Goal: Transaction & Acquisition: Download file/media

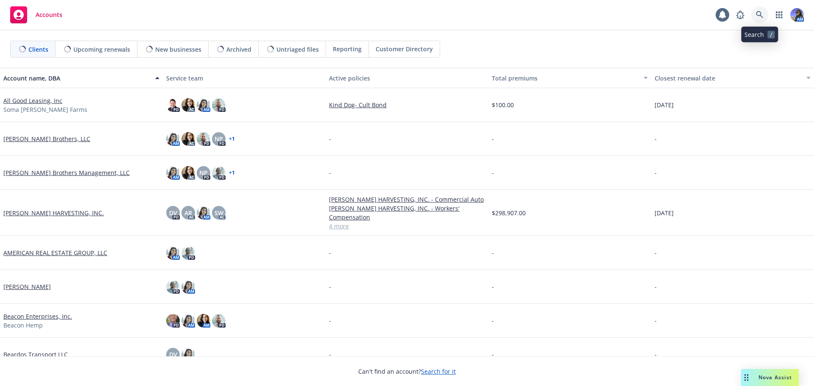
click at [757, 13] on icon at bounding box center [759, 14] width 7 height 7
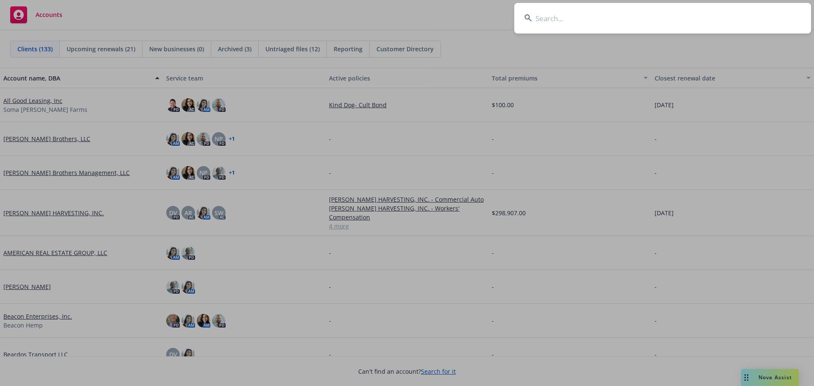
click at [586, 22] on input at bounding box center [662, 18] width 297 height 31
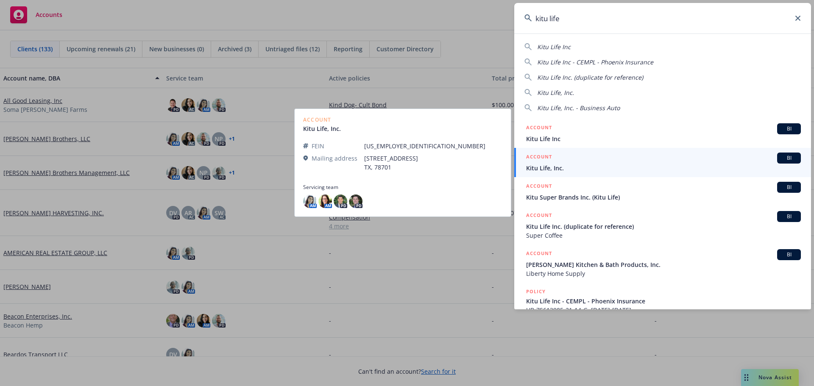
type input "kitu life"
click at [572, 151] on link "ACCOUNT BI Kitu Life, Inc." at bounding box center [662, 162] width 297 height 29
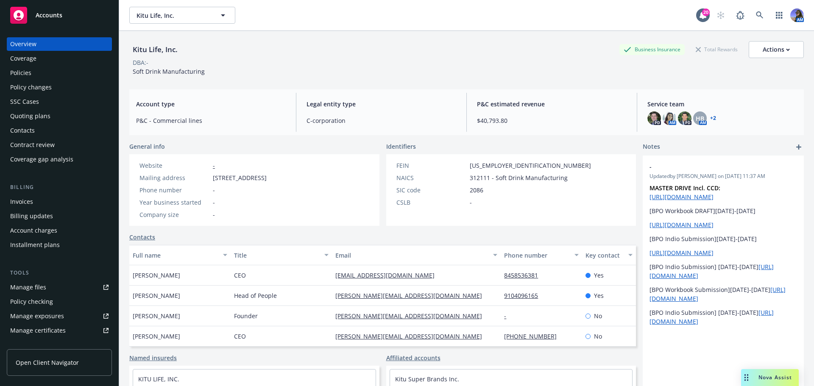
click at [34, 74] on div "Policies" at bounding box center [59, 73] width 98 height 14
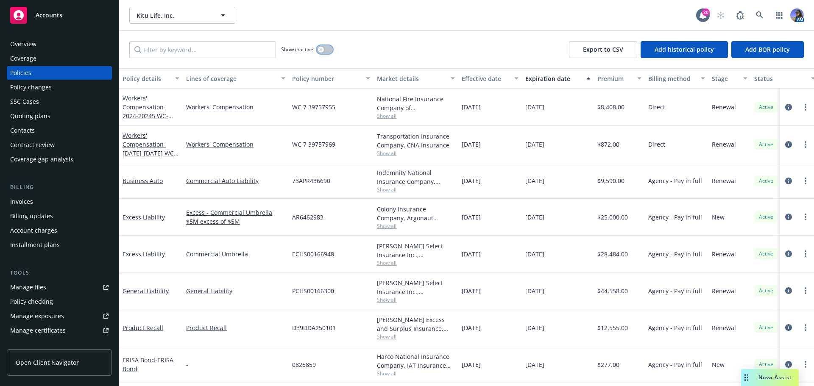
click at [325, 50] on button "button" at bounding box center [325, 49] width 16 height 8
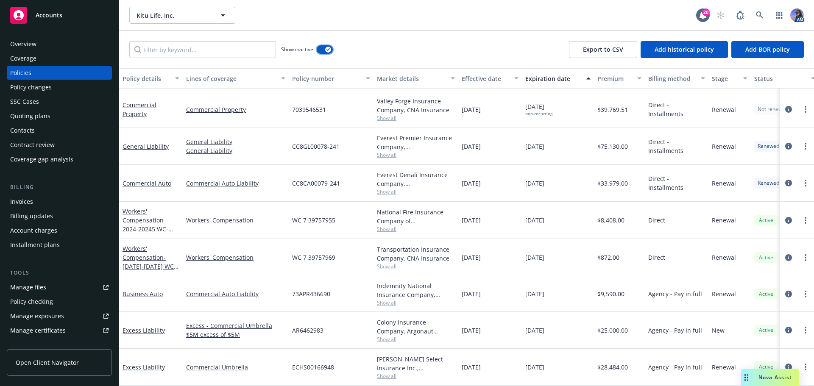
scroll to position [583, 0]
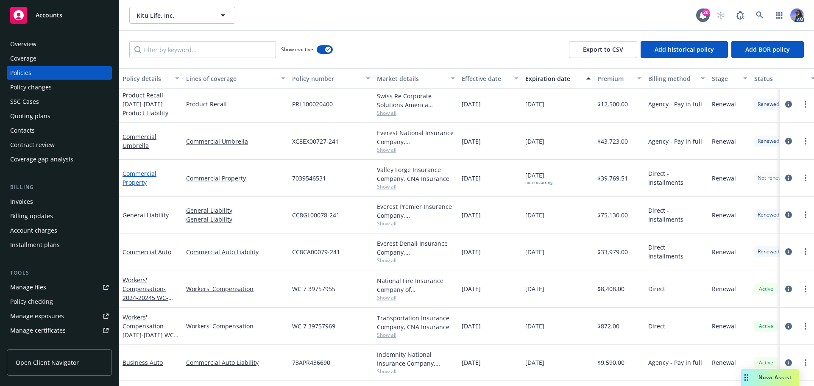
click at [139, 183] on link "Commercial Property" at bounding box center [140, 178] width 34 height 17
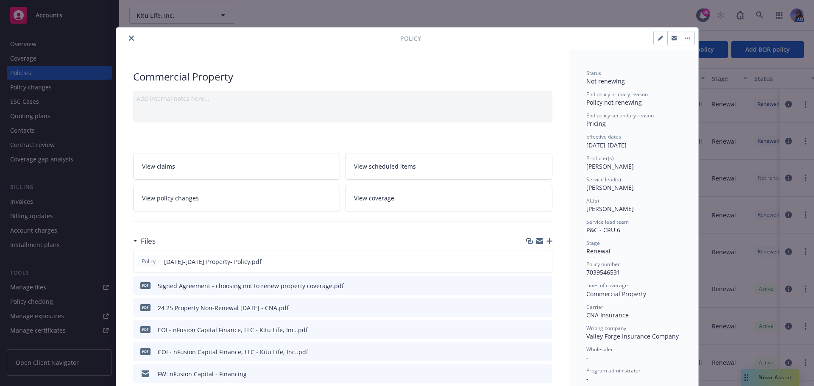
click at [541, 285] on icon "preview file" at bounding box center [545, 285] width 8 height 6
click at [129, 36] on icon "close" at bounding box center [131, 38] width 5 height 5
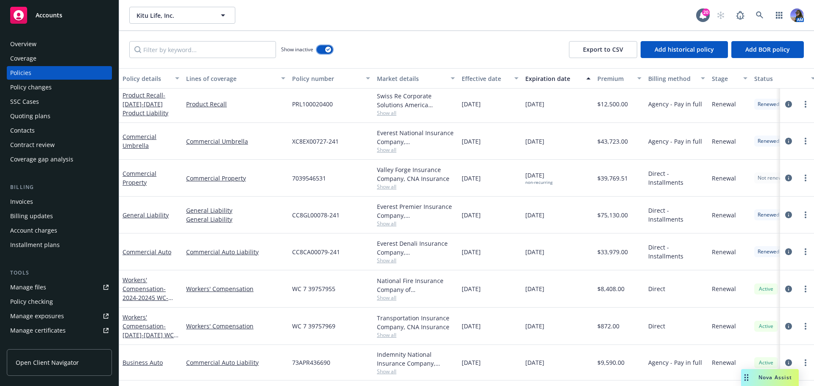
click at [325, 47] on button "button" at bounding box center [325, 49] width 16 height 8
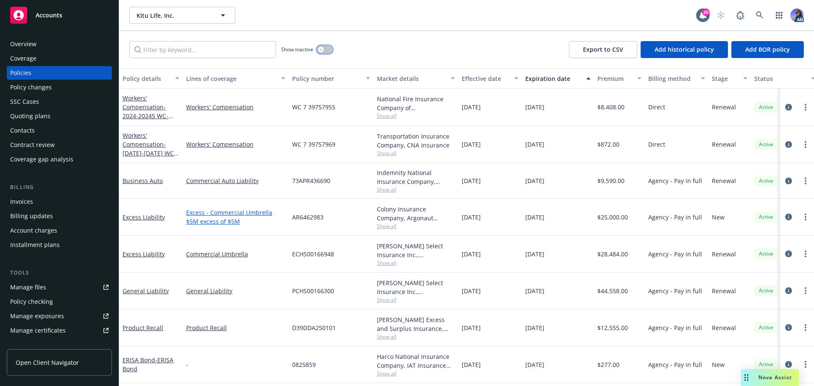
scroll to position [3, 0]
click at [141, 289] on link "General Liability" at bounding box center [146, 291] width 46 height 8
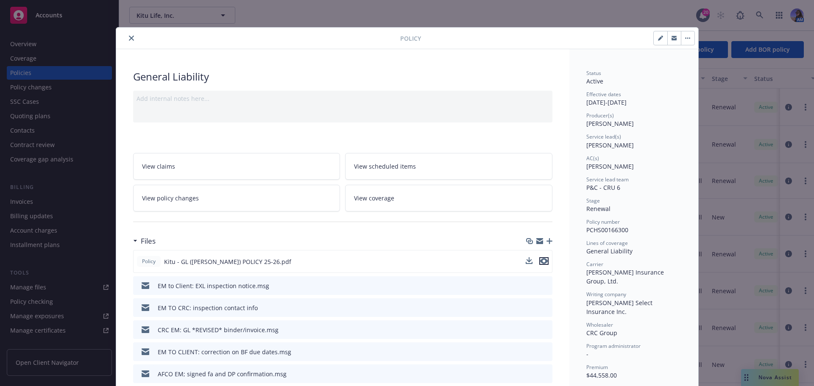
click at [542, 262] on icon "preview file" at bounding box center [544, 261] width 8 height 6
click at [129, 32] on div "Policy" at bounding box center [407, 39] width 582 height 22
click at [128, 43] on button "close" at bounding box center [131, 38] width 10 height 10
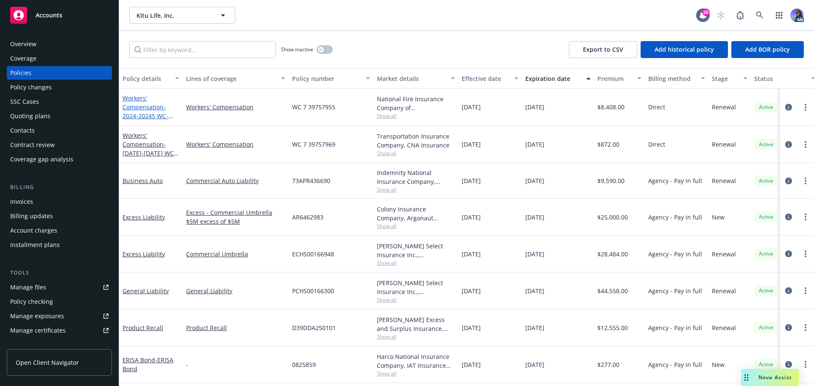
click at [145, 102] on link "Workers' Compensation - 2024-20245 WC- AZ, CO, CT, FL, GA, IL, IN, MA, NH, NJ, …" at bounding box center [149, 276] width 53 height 364
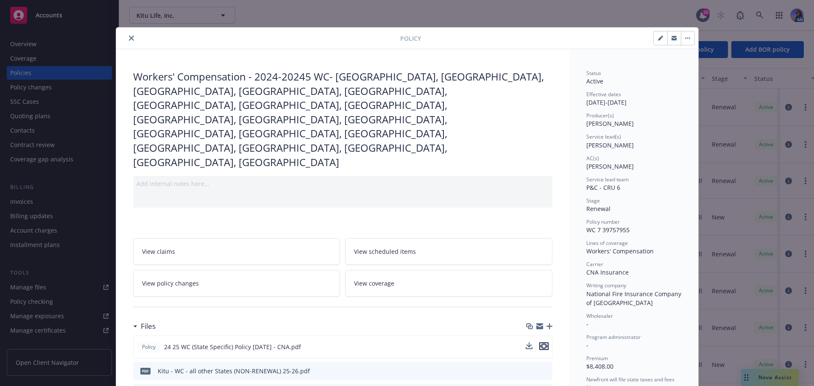
click at [542, 344] on icon "preview file" at bounding box center [544, 347] width 8 height 6
click at [126, 37] on button "close" at bounding box center [131, 38] width 10 height 10
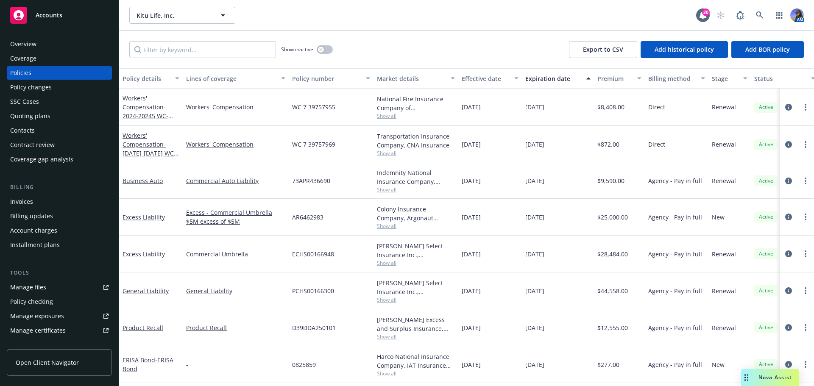
click at [61, 118] on div "Quoting plans" at bounding box center [59, 116] width 98 height 14
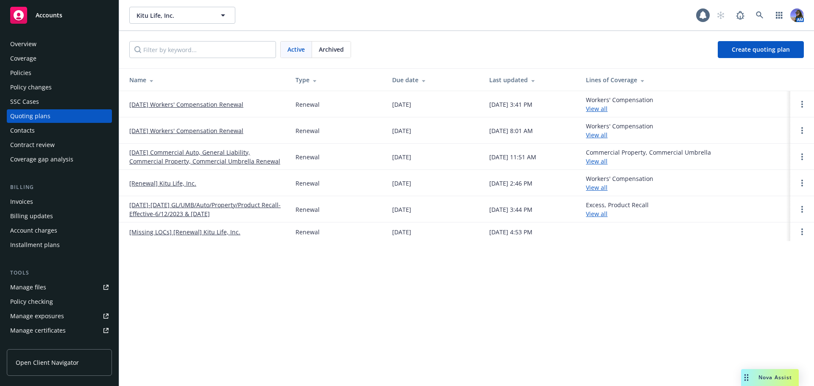
click at [149, 107] on link "10/01/25 Workers' Compensation Renewal" at bounding box center [186, 104] width 114 height 9
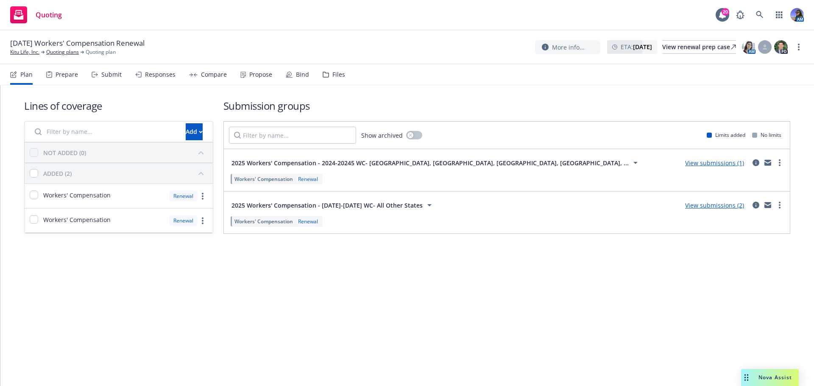
click at [324, 74] on icon at bounding box center [326, 75] width 6 height 6
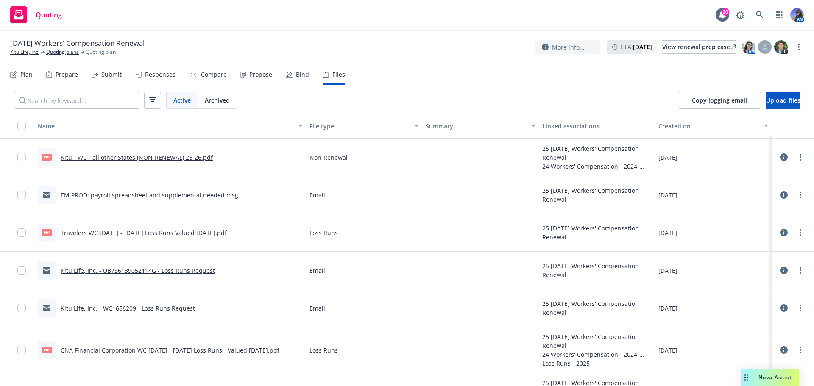
scroll to position [181, 0]
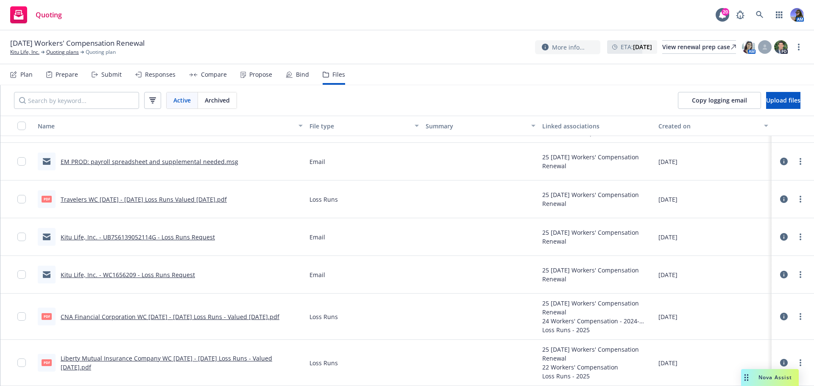
click at [156, 363] on link "Liberty Mutual Insurance Company WC 2022 - 2023 Loss Runs - Valued 2025-07-03.p…" at bounding box center [167, 363] width 212 height 17
click at [66, 51] on link "Quoting plans" at bounding box center [62, 52] width 33 height 8
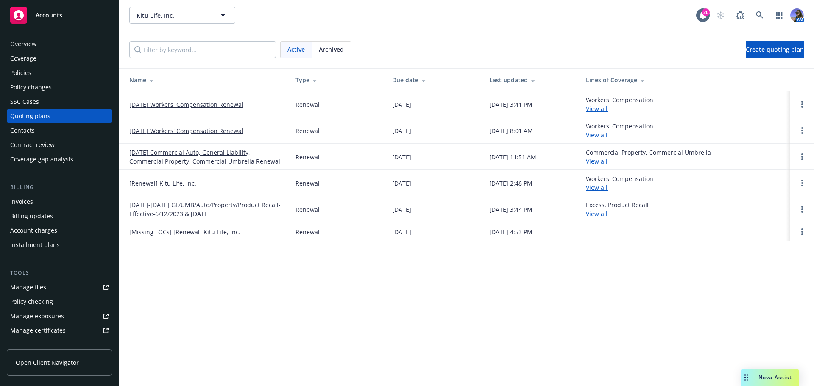
click at [173, 185] on link "[Renewal] Kitu Life, Inc." at bounding box center [162, 183] width 67 height 9
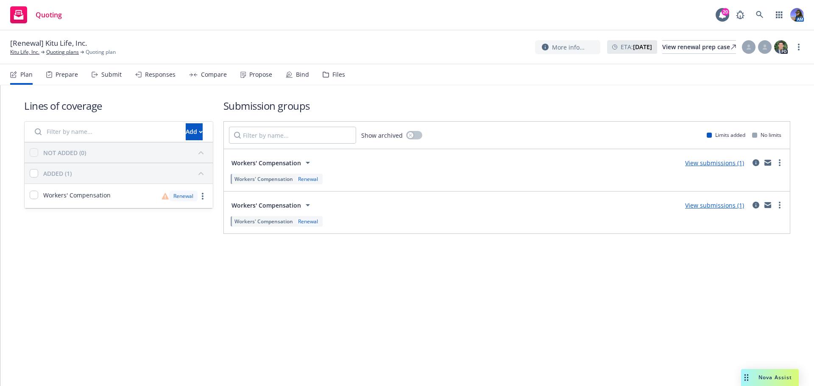
click at [323, 64] on div "Files" at bounding box center [334, 74] width 22 height 20
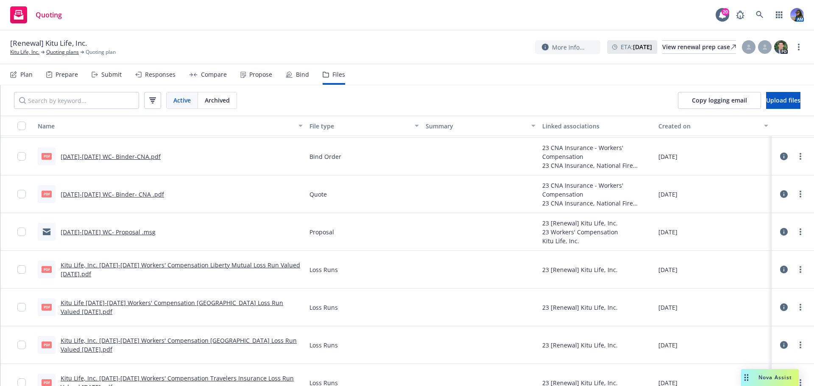
scroll to position [89, 0]
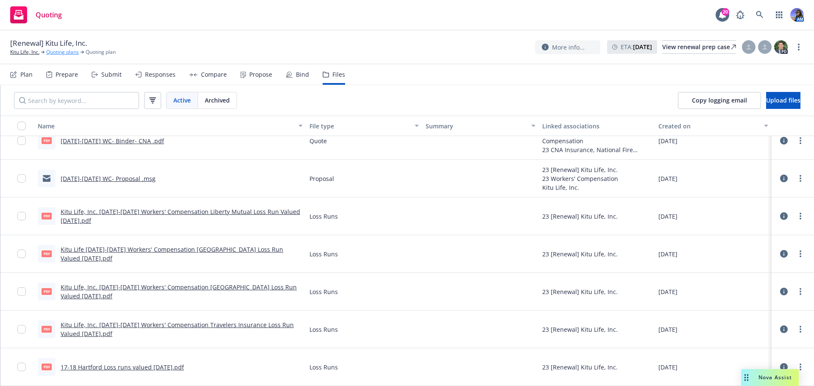
click at [64, 53] on link "Quoting plans" at bounding box center [62, 52] width 33 height 8
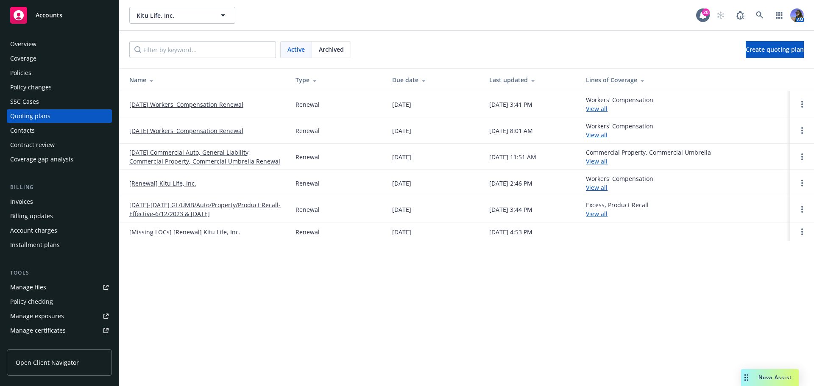
click at [189, 103] on link "[DATE] Workers' Compensation Renewal" at bounding box center [186, 104] width 114 height 9
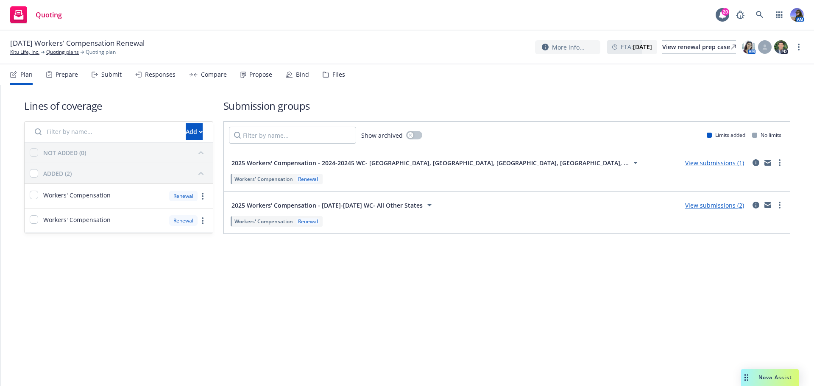
click at [334, 82] on div "Files" at bounding box center [334, 74] width 22 height 20
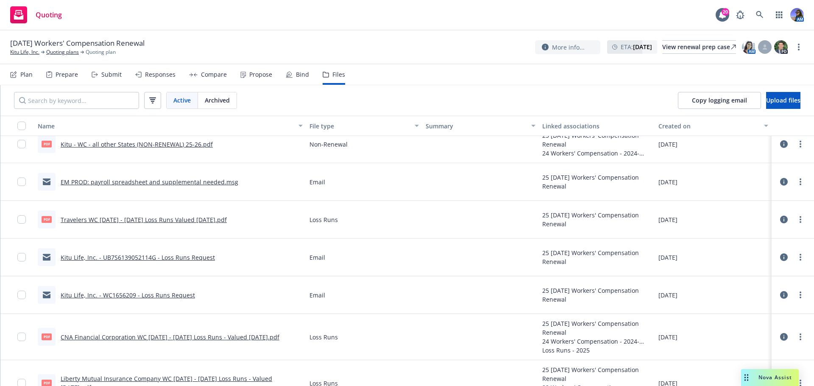
scroll to position [181, 0]
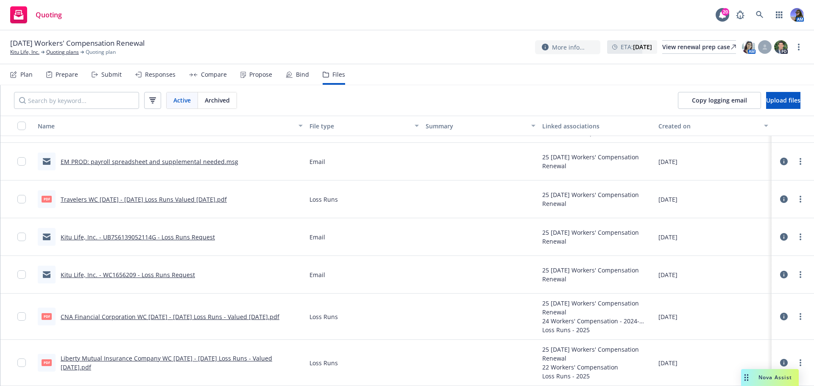
click at [137, 274] on link "Kitu Life, Inc. - WC1656209 - Loss Runs Request" at bounding box center [128, 275] width 134 height 8
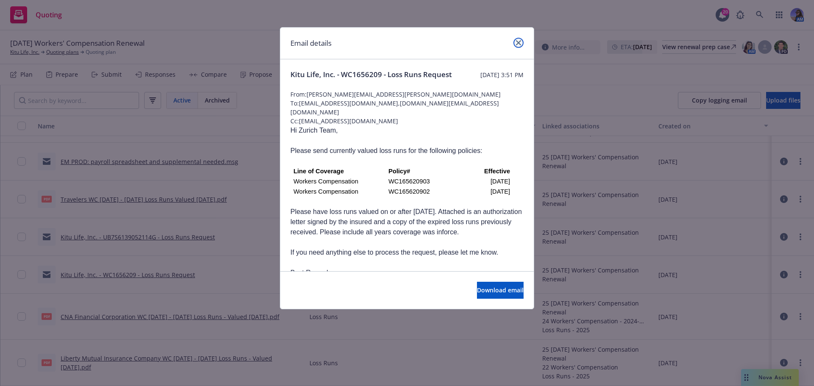
click at [517, 46] on link "close" at bounding box center [519, 43] width 10 height 10
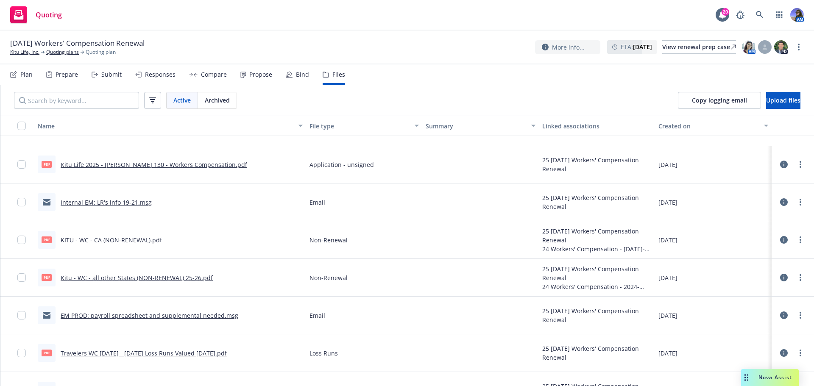
scroll to position [85, 0]
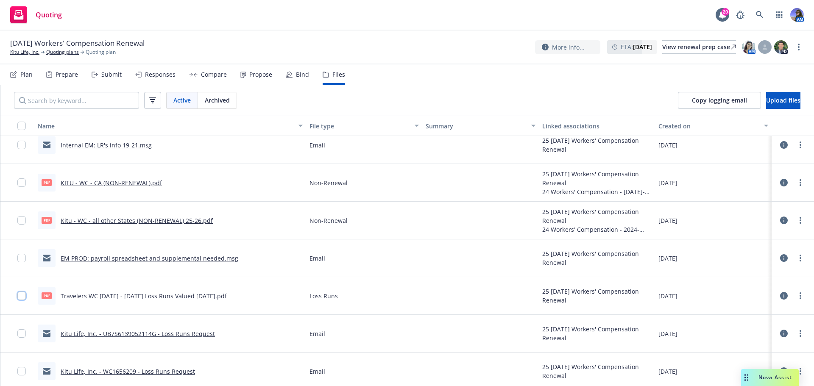
click at [24, 295] on input "checkbox" at bounding box center [21, 296] width 8 height 8
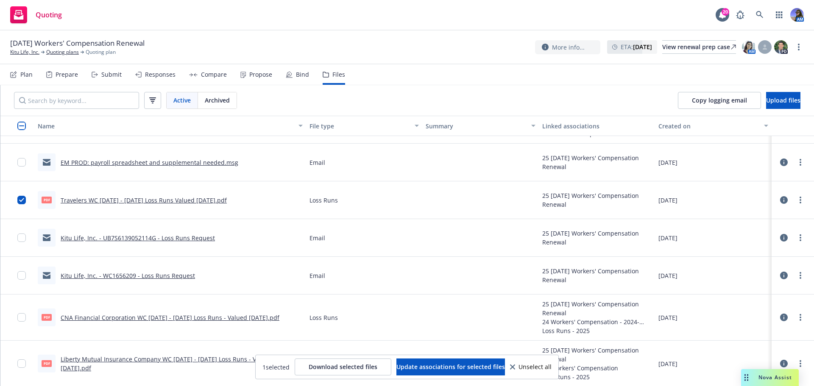
scroll to position [181, 0]
click at [19, 316] on input "checkbox" at bounding box center [21, 317] width 8 height 8
click at [22, 361] on input "checkbox" at bounding box center [21, 363] width 8 height 8
click at [349, 364] on span "Download selected files" at bounding box center [343, 367] width 69 height 8
click at [17, 53] on link "Kitu Life, Inc." at bounding box center [24, 52] width 29 height 8
